Goal: Browse casually

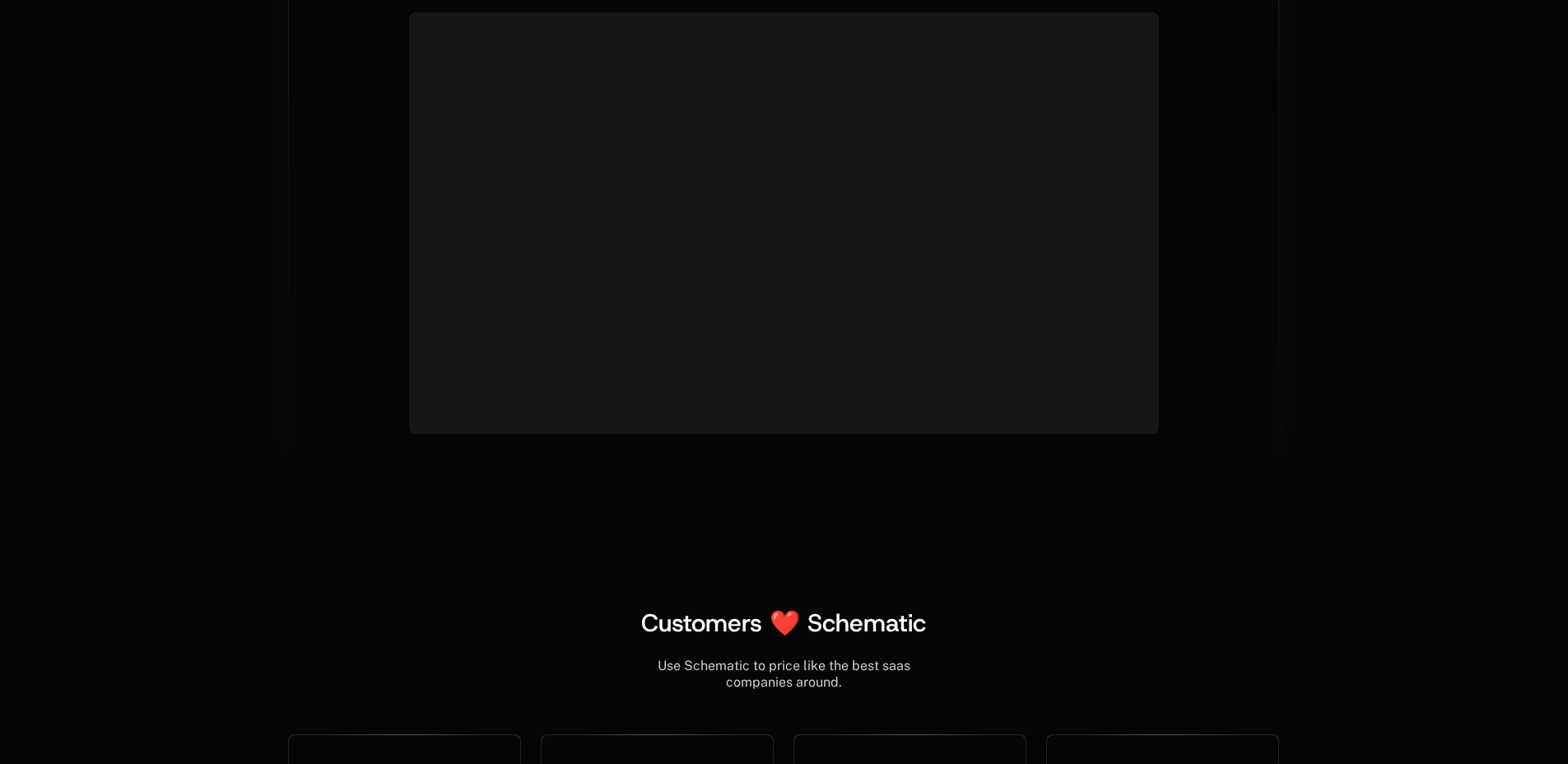
scroll to position [6456, 0]
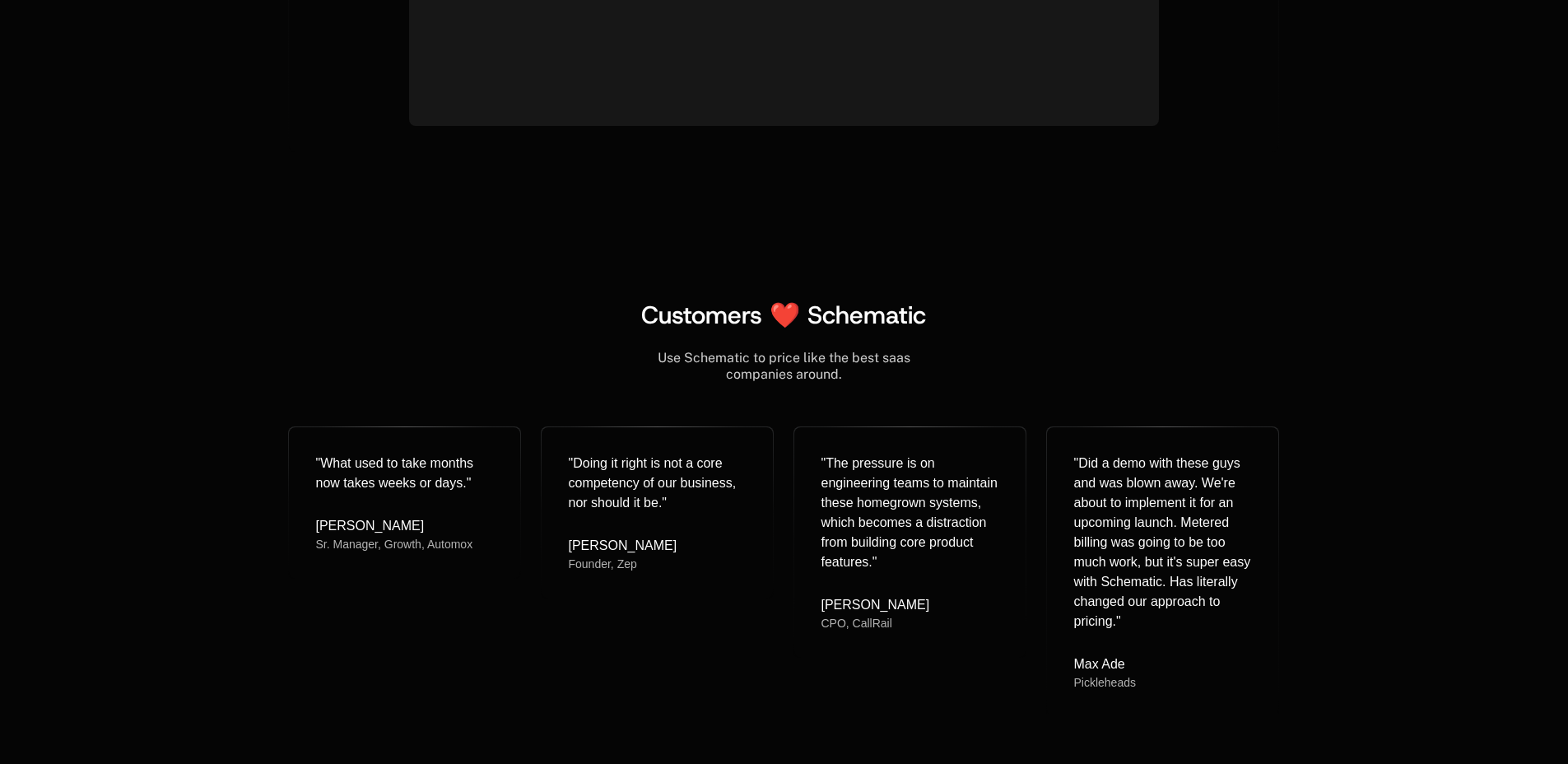
click at [715, 361] on div "Use Schematic to price like the best saas companies around." at bounding box center [783, 366] width 991 height 33
click at [876, 376] on div "Use Schematic to price like the best saas companies around." at bounding box center [783, 366] width 991 height 33
drag, startPoint x: 869, startPoint y: 378, endPoint x: 648, endPoint y: 355, distance: 222.2
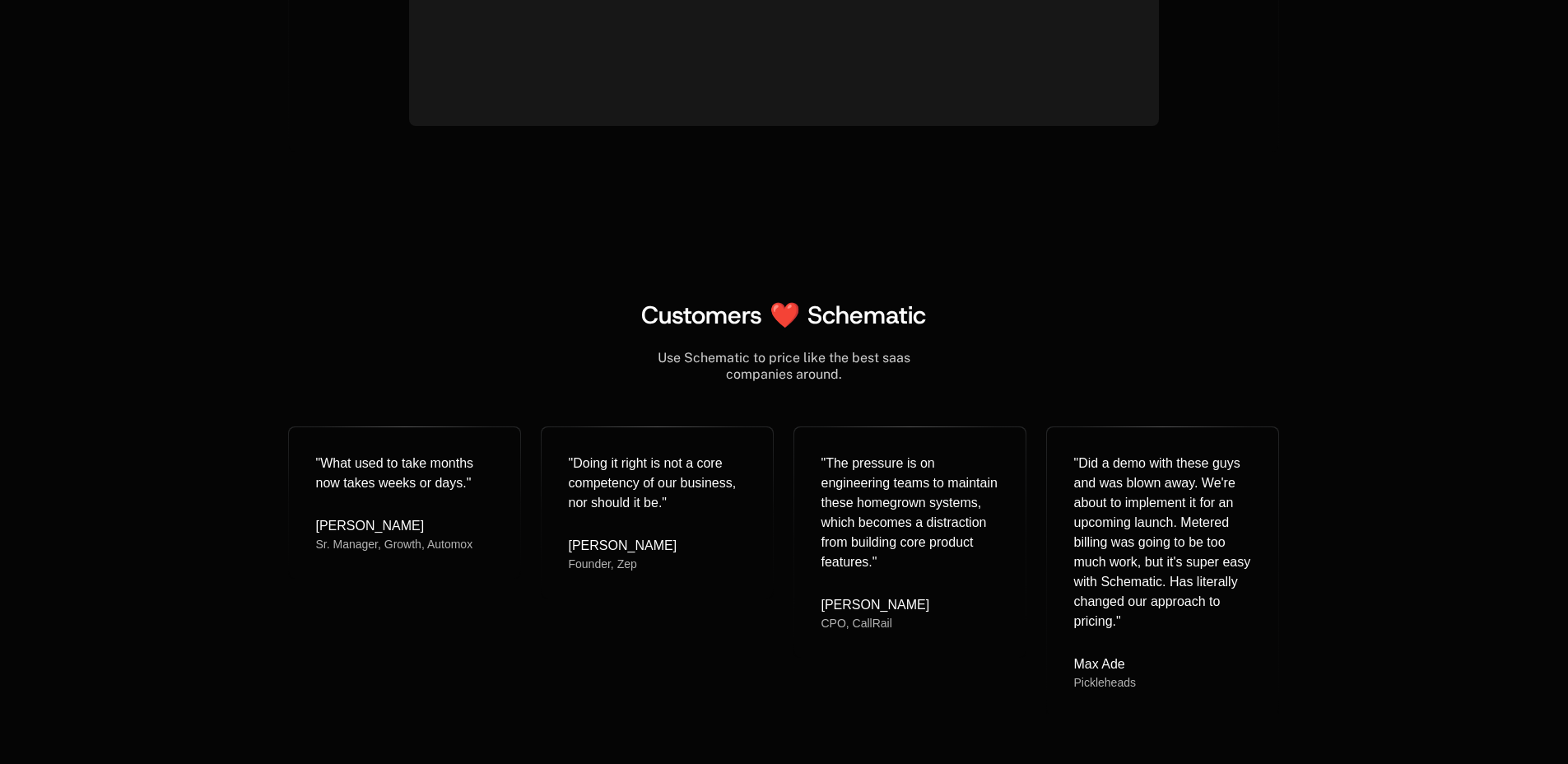
click at [648, 355] on div "Use Schematic to price like the best saas companies around." at bounding box center [783, 366] width 991 height 33
click at [658, 326] on span "Customers ❤️ Schematic" at bounding box center [783, 314] width 285 height 32
drag, startPoint x: 650, startPoint y: 316, endPoint x: 785, endPoint y: 97, distance: 257.3
click at [934, 312] on div "Customers ❤️ Schematic" at bounding box center [783, 315] width 991 height 30
copy span "Customers ❤️ Schematic"
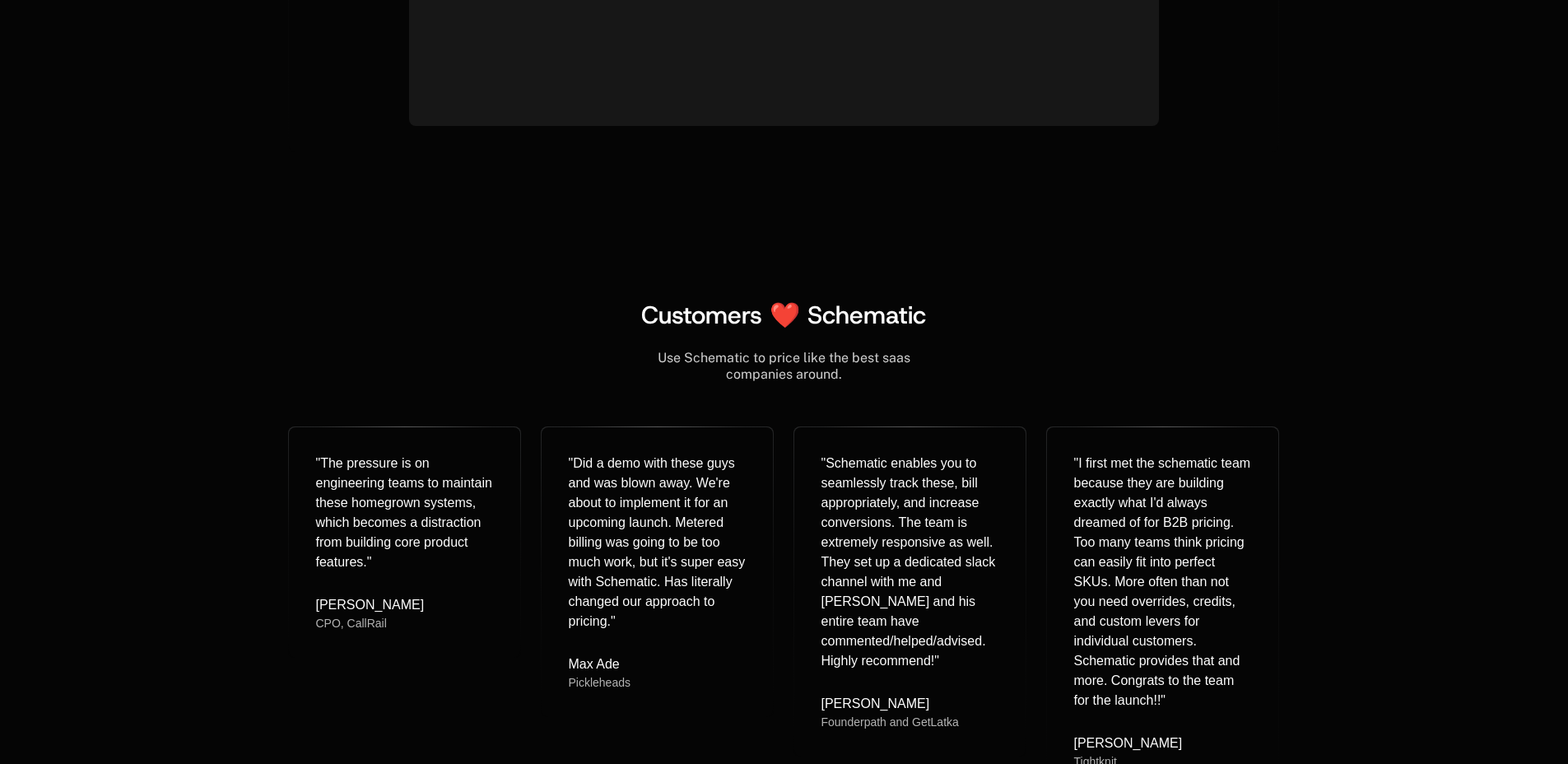
click at [797, 365] on div "Use Schematic to price like the best saas companies around." at bounding box center [783, 366] width 991 height 33
click at [832, 381] on div "Use Schematic to price like the best saas companies around." at bounding box center [783, 366] width 991 height 33
drag, startPoint x: 782, startPoint y: 377, endPoint x: 627, endPoint y: 136, distance: 286.5
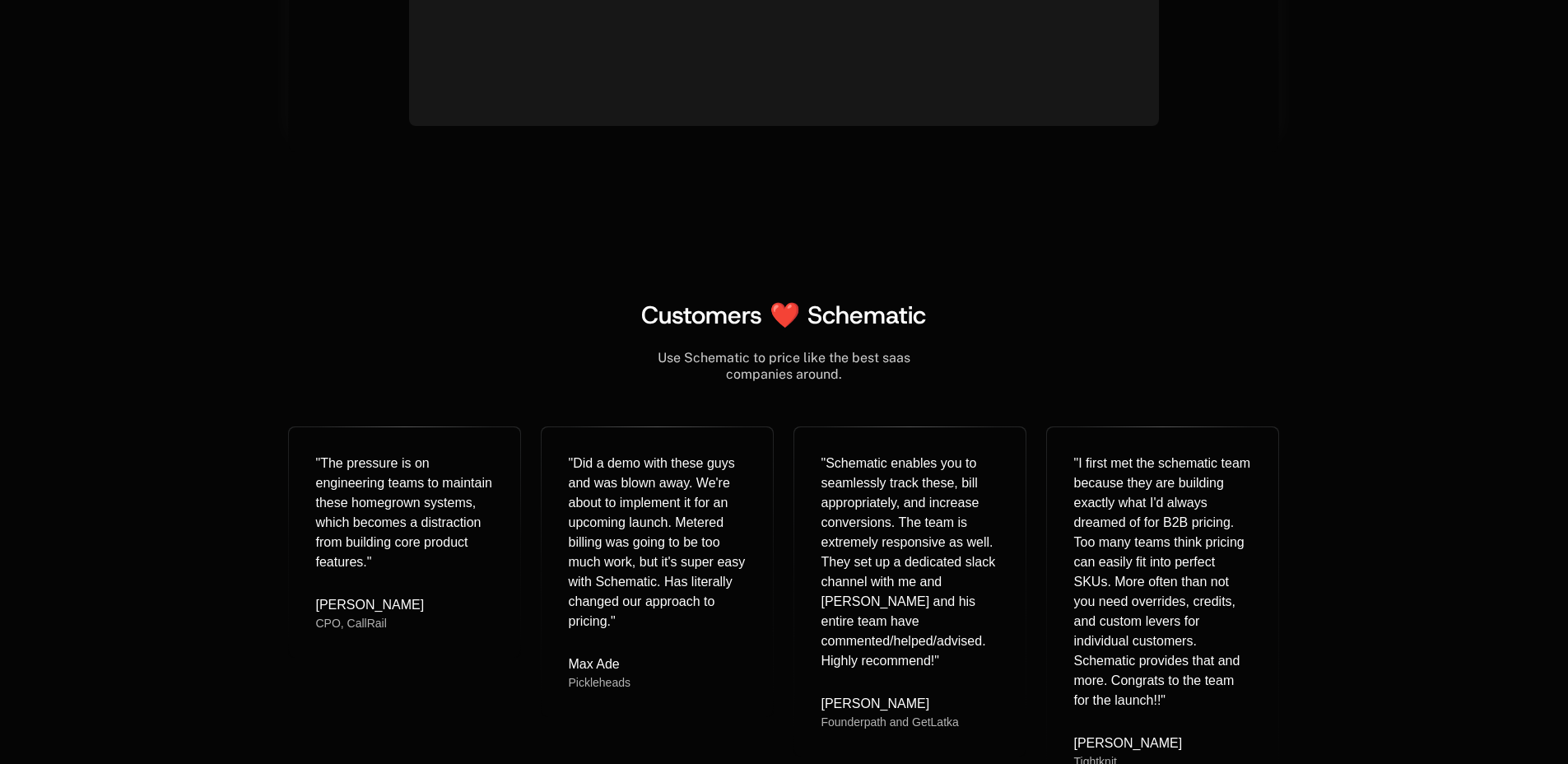
click at [620, 363] on div "Use Schematic to price like the best saas companies around." at bounding box center [783, 366] width 991 height 33
copy div "Use Schematic to price like the best saas companies around."
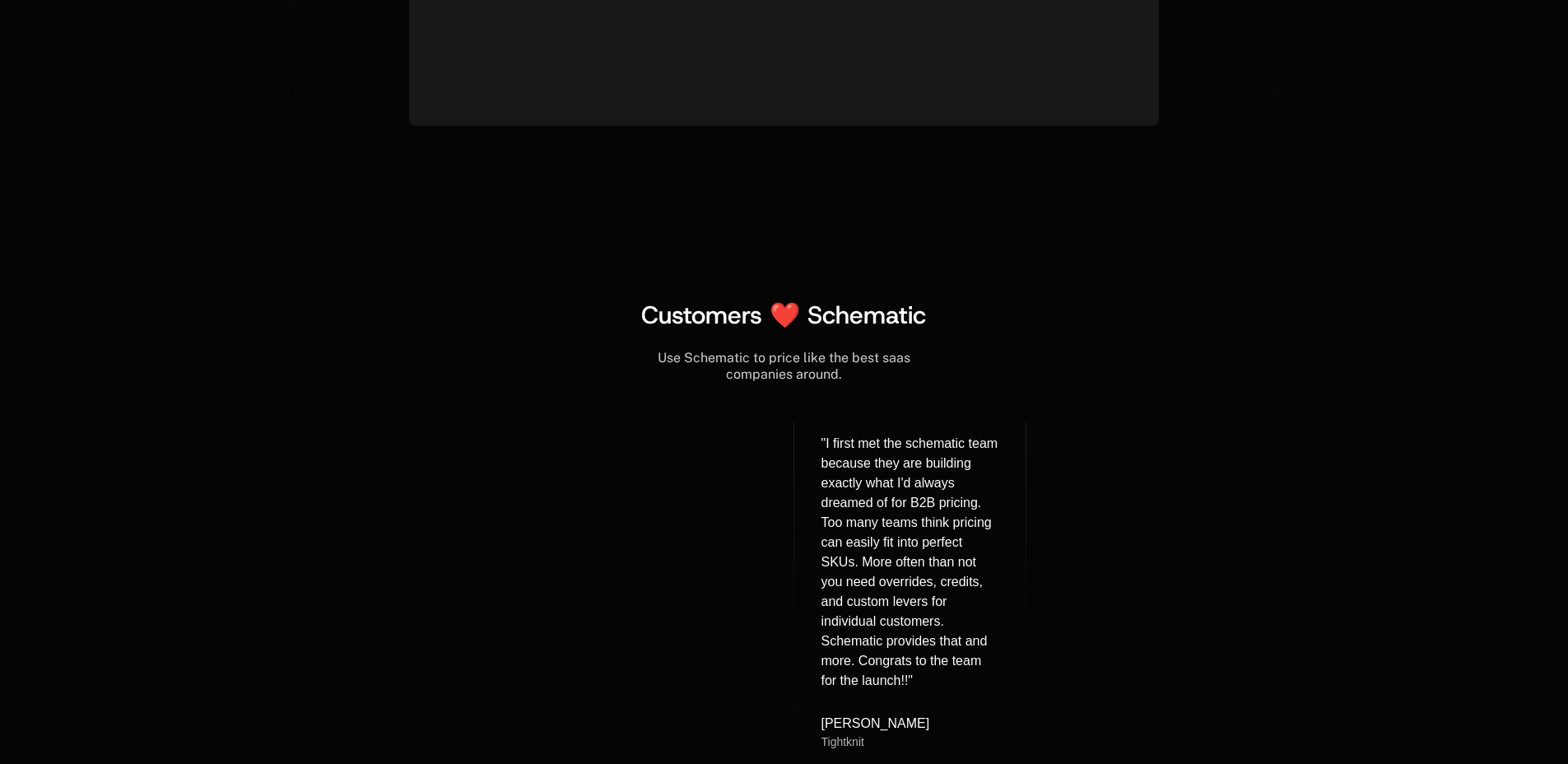
click at [700, 322] on span "Customers ❤️ Schematic" at bounding box center [783, 314] width 285 height 32
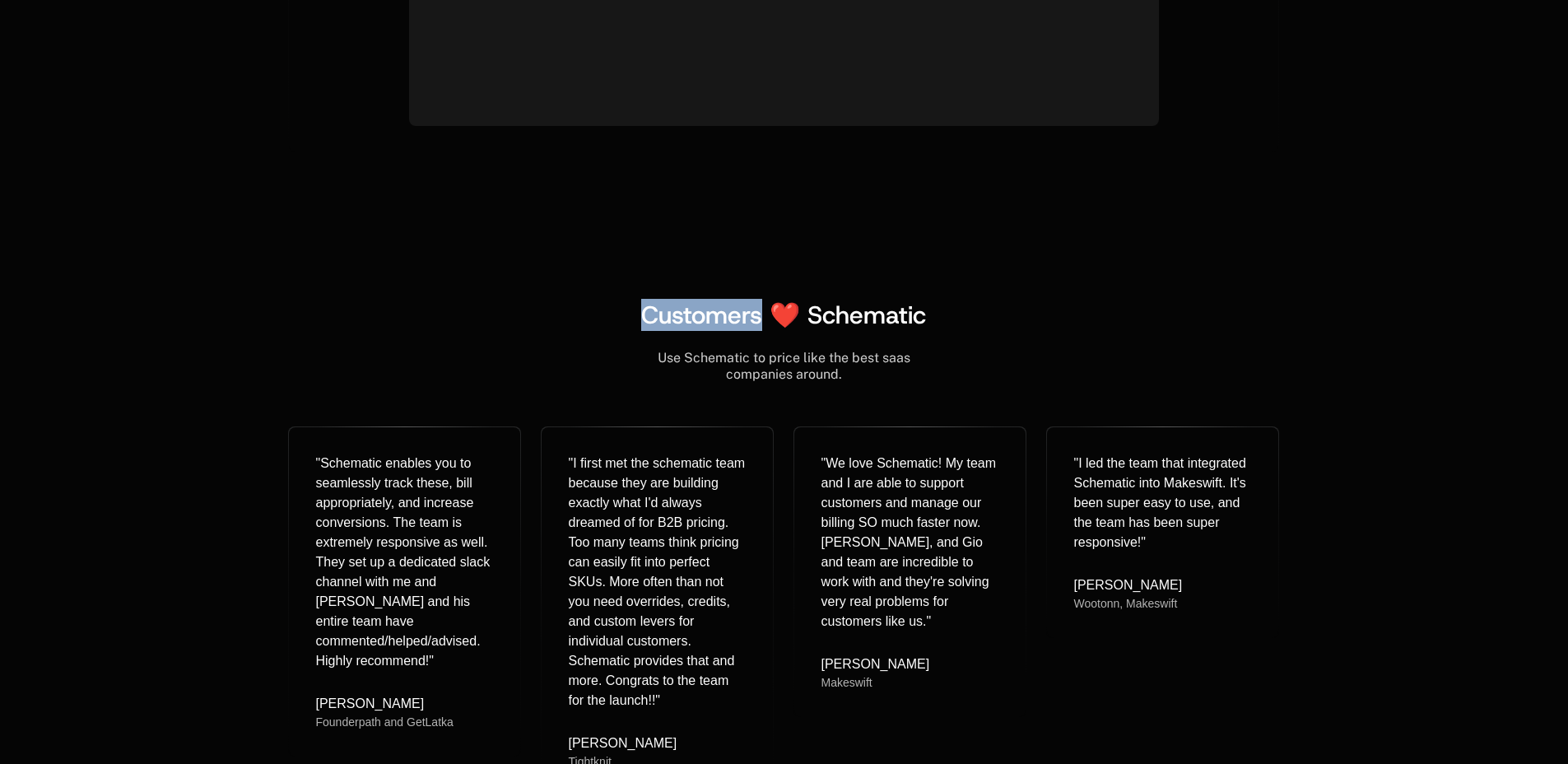
click at [700, 322] on span "Customers ❤️ Schematic" at bounding box center [783, 314] width 285 height 32
copy span "Customers ❤️ Schematic"
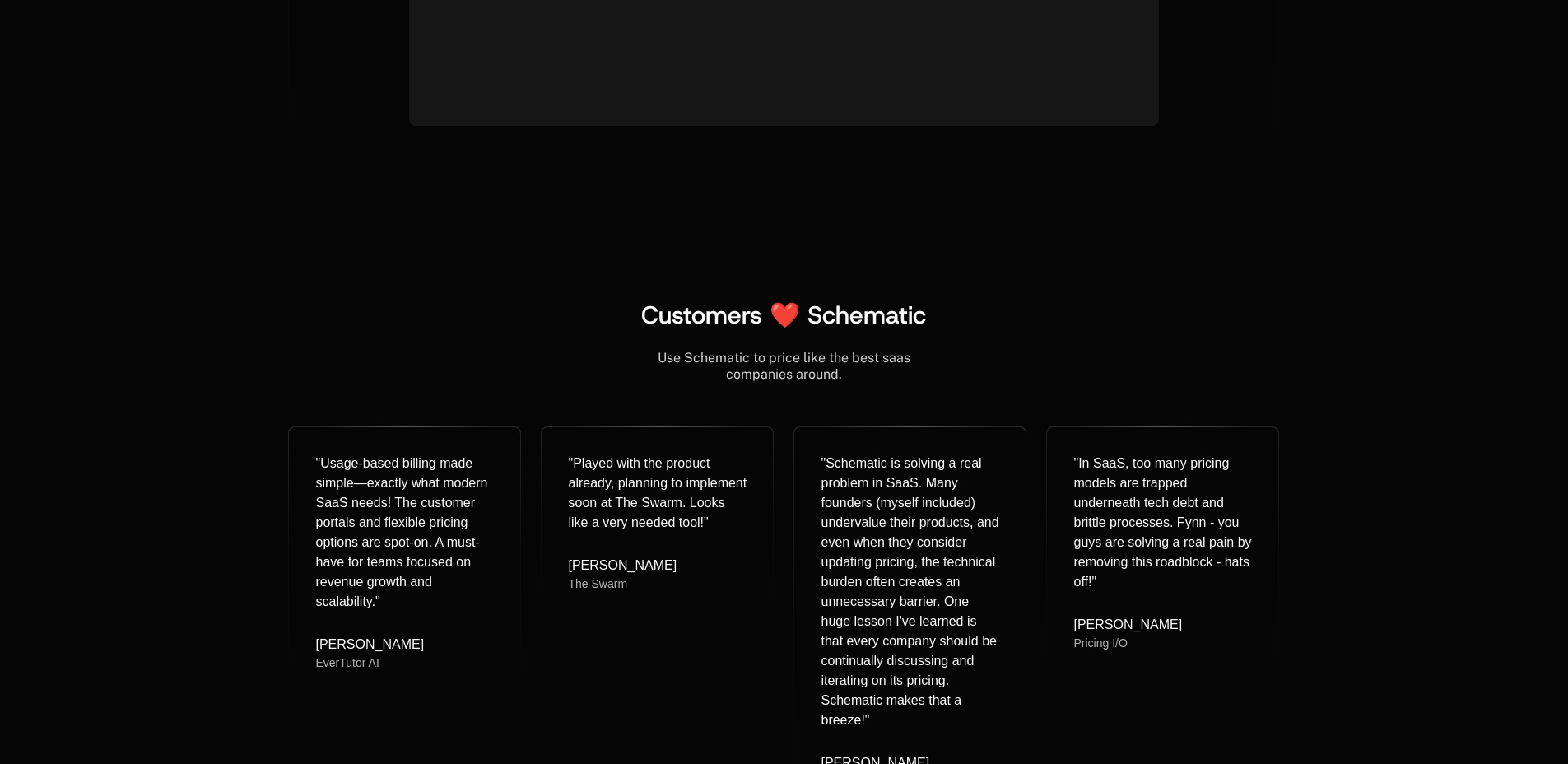
click at [816, 298] on span "Customers ❤️ Schematic" at bounding box center [783, 314] width 285 height 32
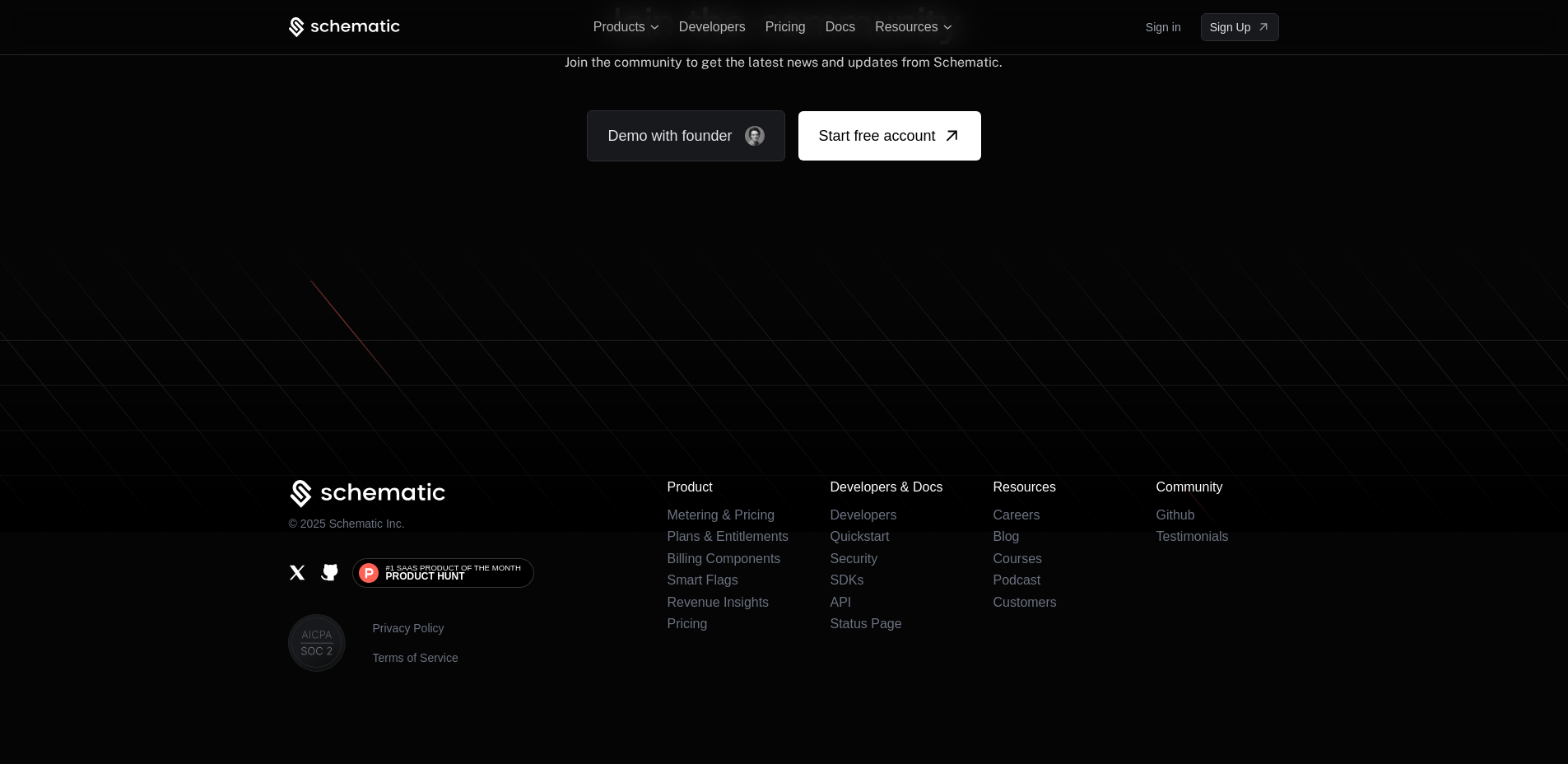
scroll to position [10125, 0]
click at [366, 527] on p "© 2025 Schematic Inc." at bounding box center [345, 523] width 116 height 16
copy div "© 2025 Schematic Inc."
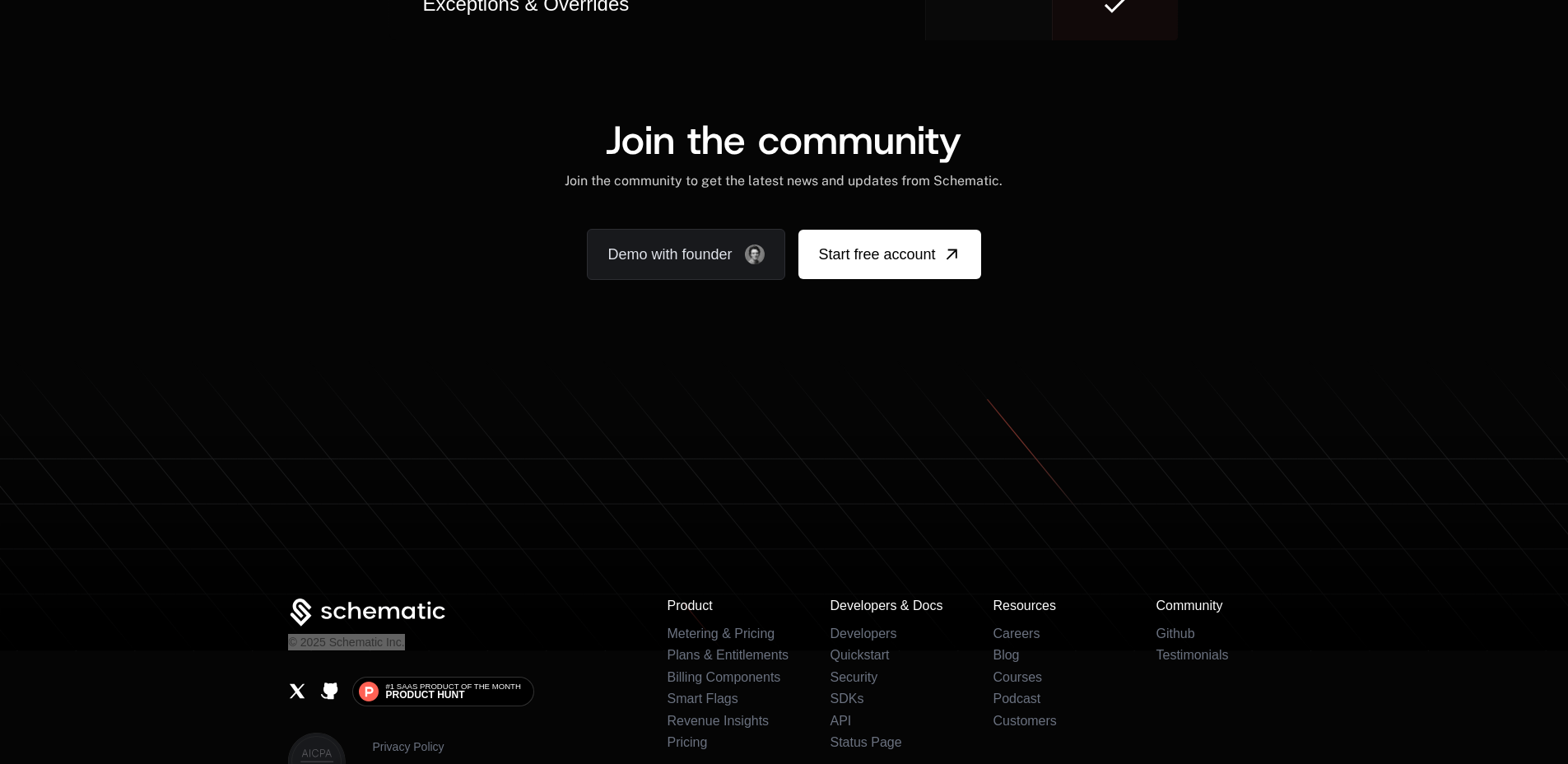
scroll to position [10244, 0]
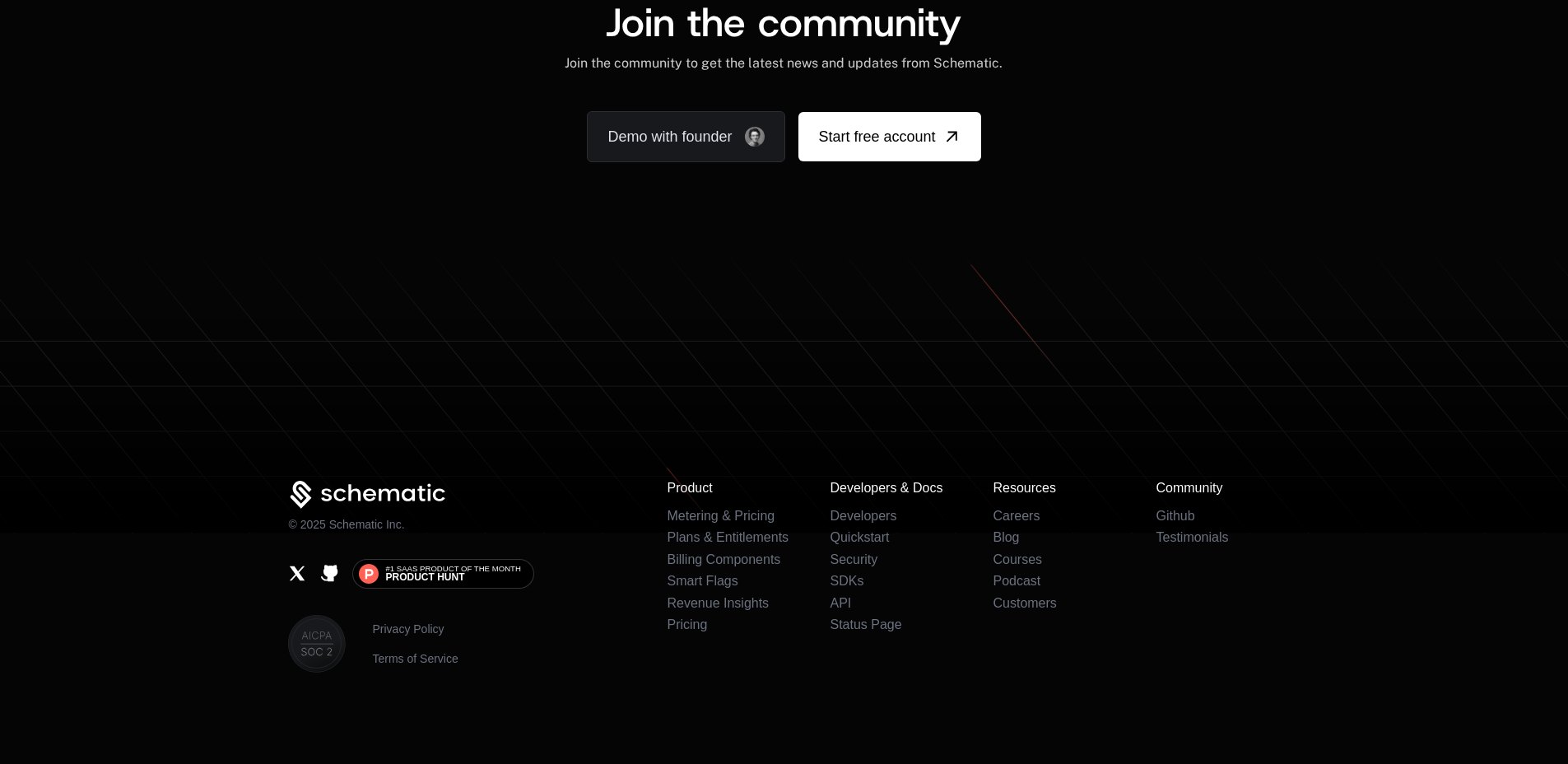
click at [589, 713] on footer "© 2025 Schematic Inc. #1 SaaS Product of the Month Product Hunt Privacy Policy …" at bounding box center [784, 502] width 1568 height 523
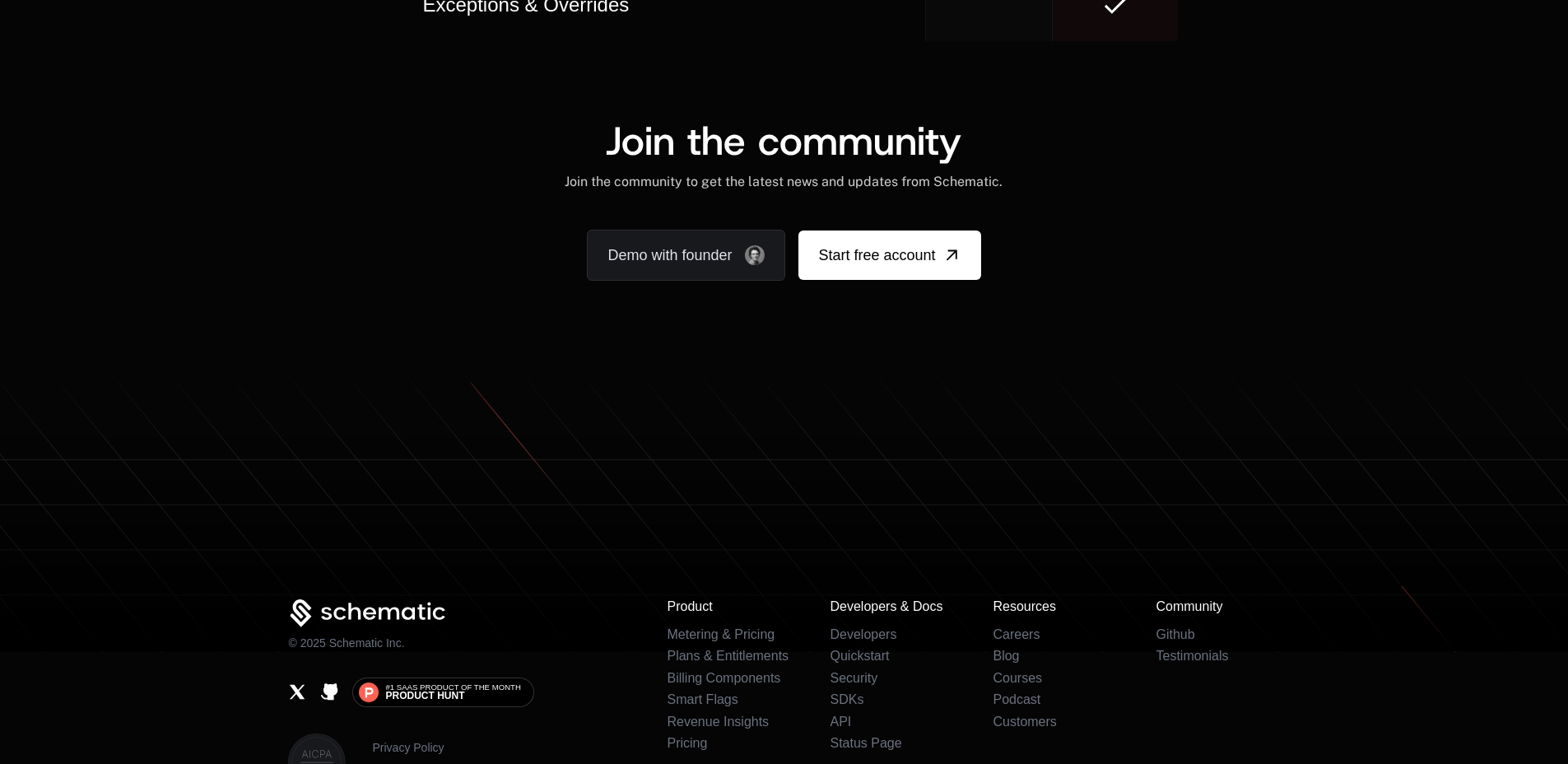
scroll to position [10243, 0]
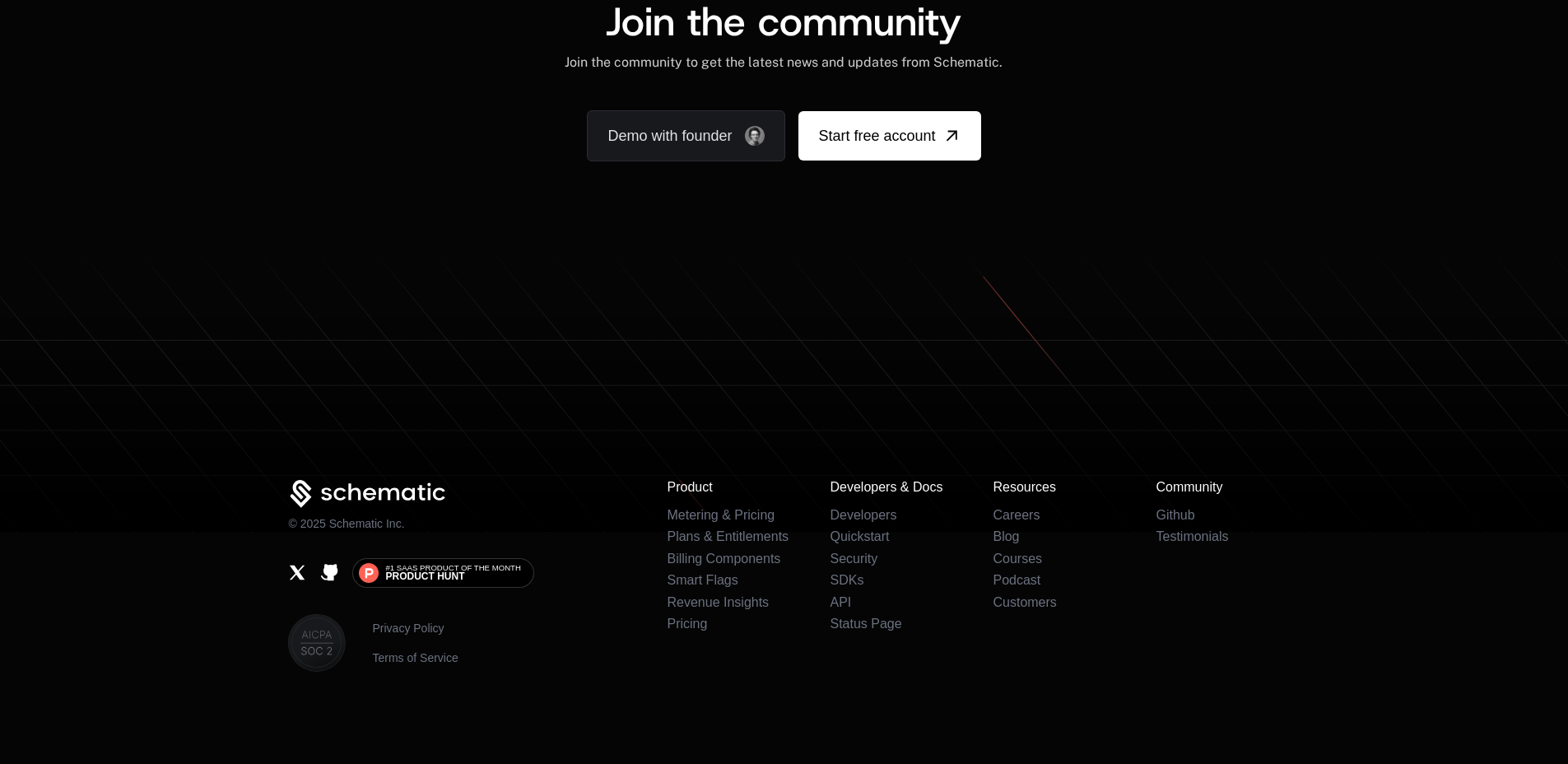
scroll to position [10181, 0]
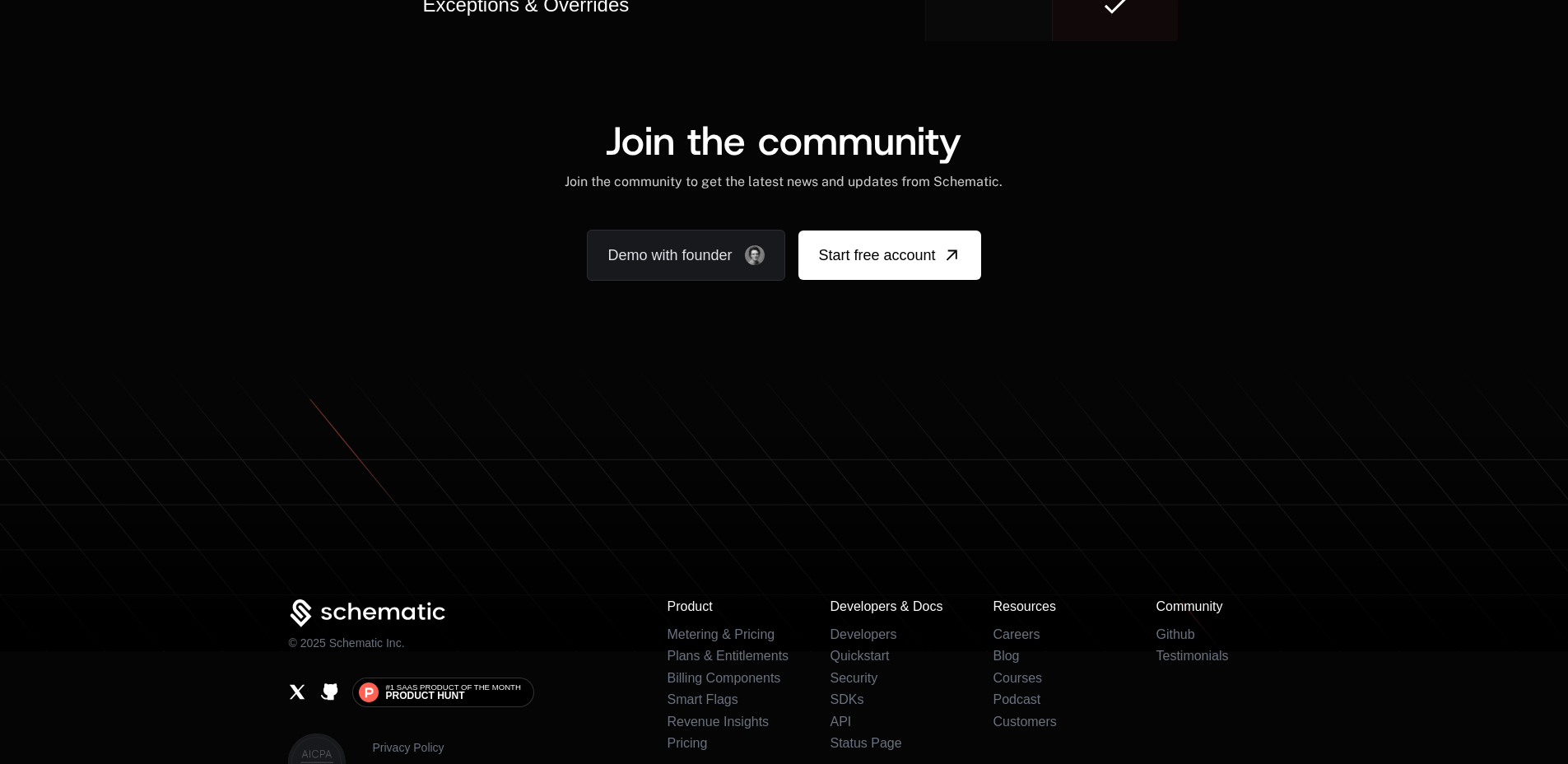
scroll to position [10243, 0]
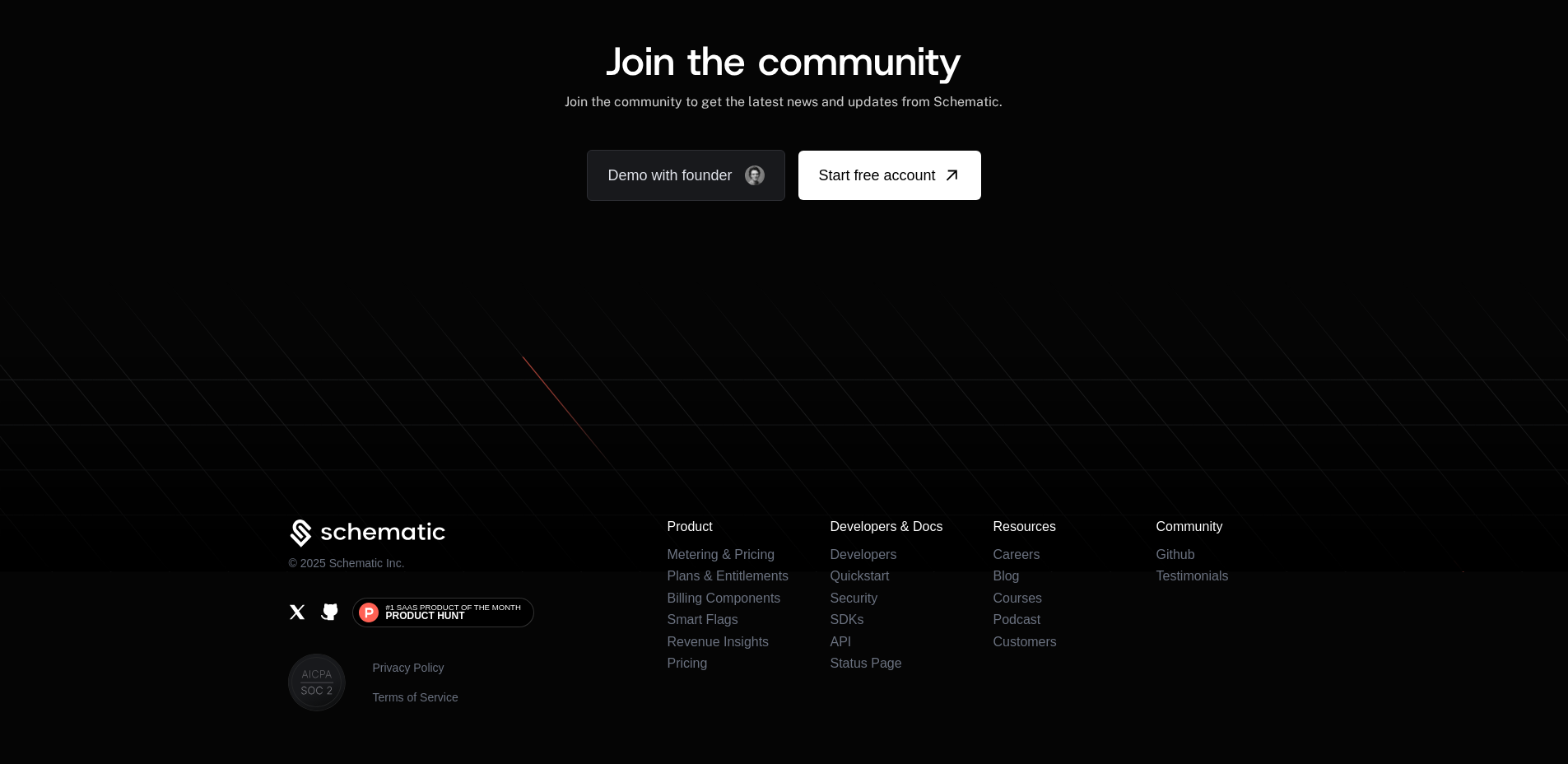
scroll to position [10165, 0]
